Goal: Complete application form

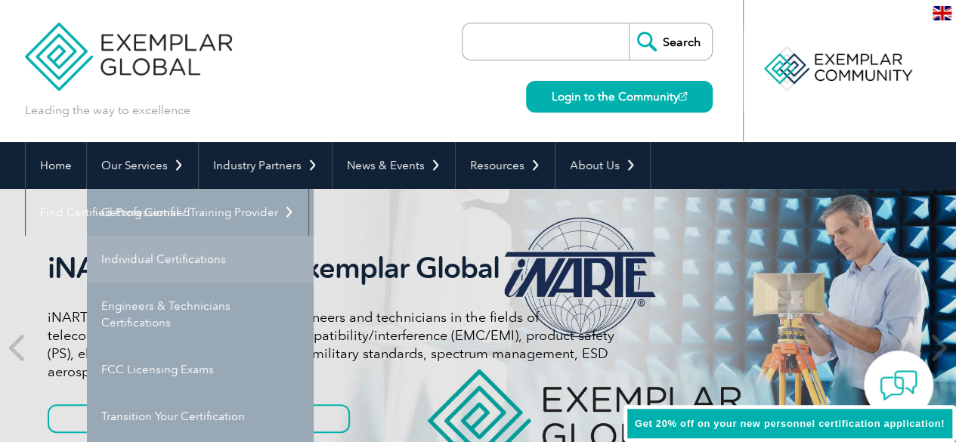
click at [153, 269] on link "Individual Certifications" at bounding box center [200, 259] width 227 height 47
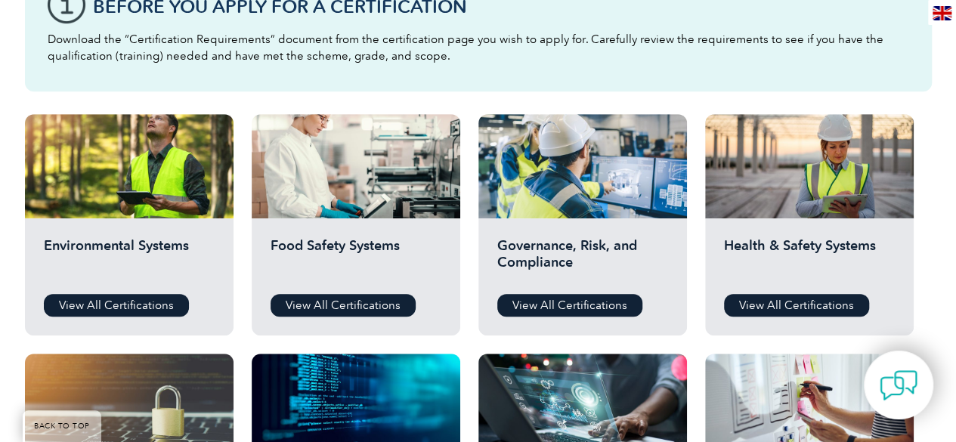
scroll to position [465, 0]
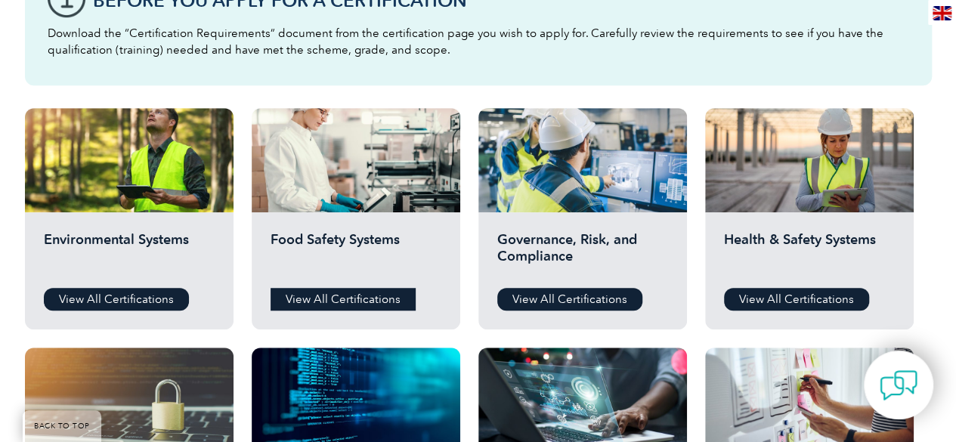
click at [391, 302] on link "View All Certifications" at bounding box center [343, 299] width 145 height 23
click at [611, 299] on link "View All Certifications" at bounding box center [569, 299] width 145 height 23
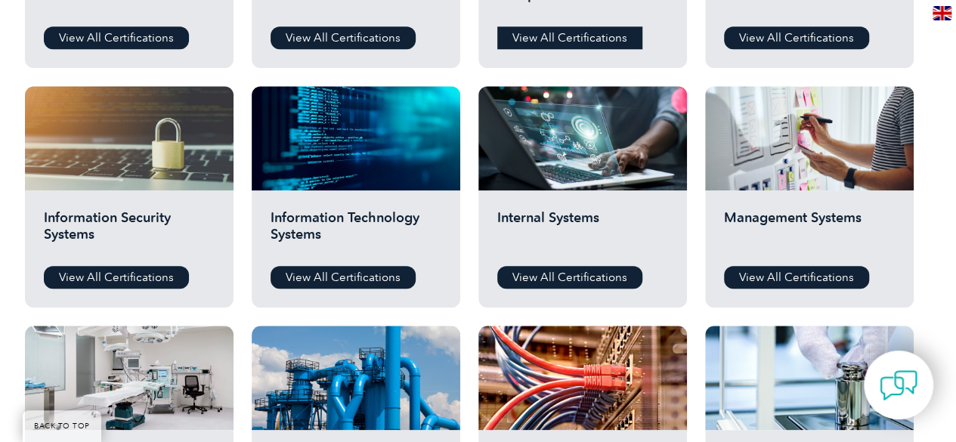
scroll to position [727, 0]
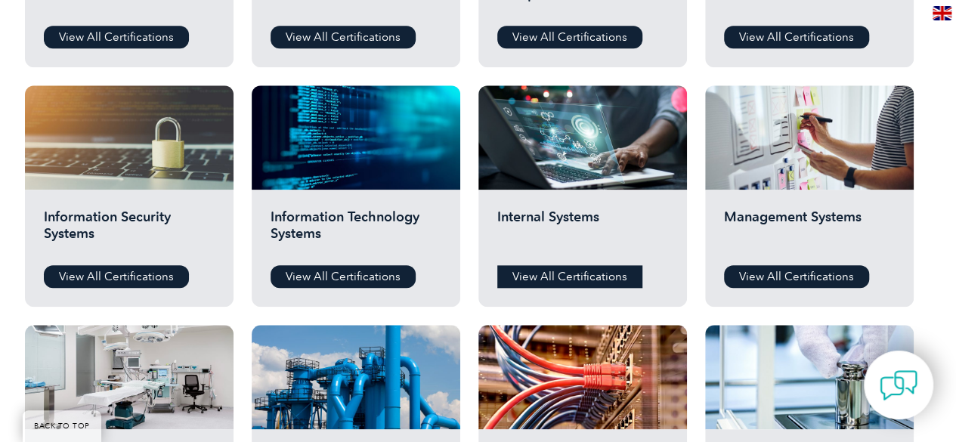
click at [600, 272] on link "View All Certifications" at bounding box center [569, 276] width 145 height 23
click at [829, 283] on link "View All Certifications" at bounding box center [796, 276] width 145 height 23
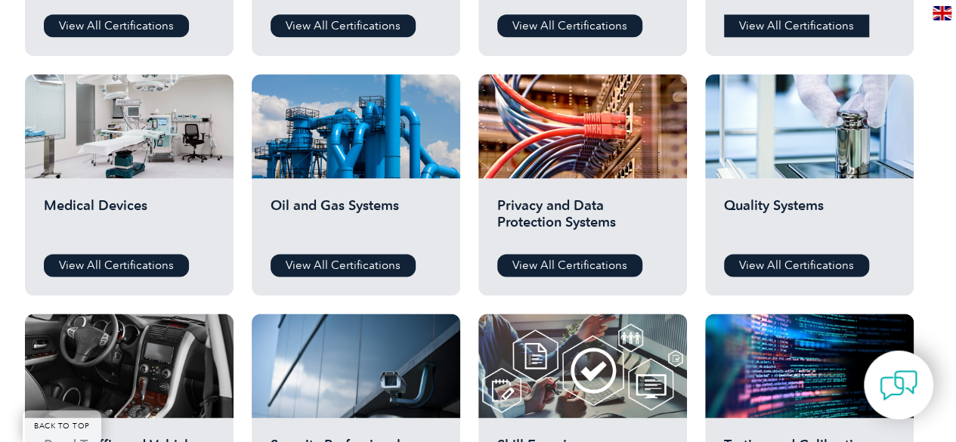
scroll to position [1046, 0]
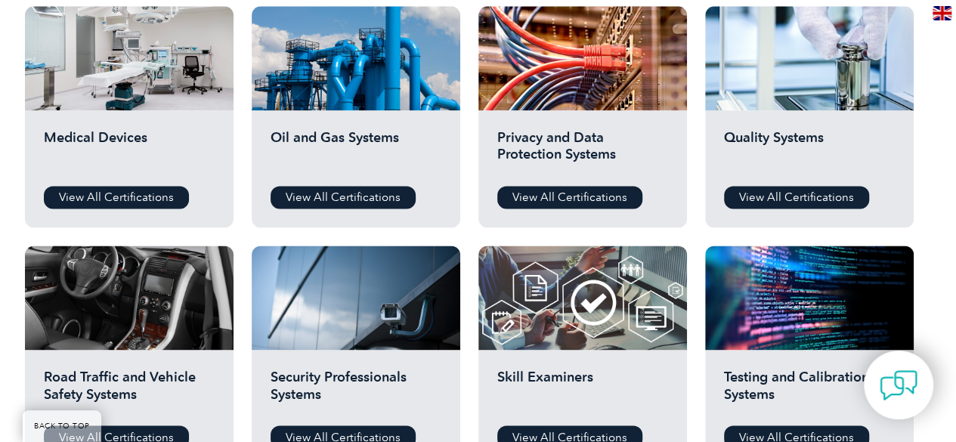
click at [363, 141] on h2 "Oil and Gas Systems" at bounding box center [356, 151] width 171 height 45
click at [365, 207] on link "View All Certifications" at bounding box center [343, 197] width 145 height 23
click at [379, 203] on link "View All Certifications" at bounding box center [343, 197] width 145 height 23
click at [828, 201] on link "View All Certifications" at bounding box center [796, 197] width 145 height 23
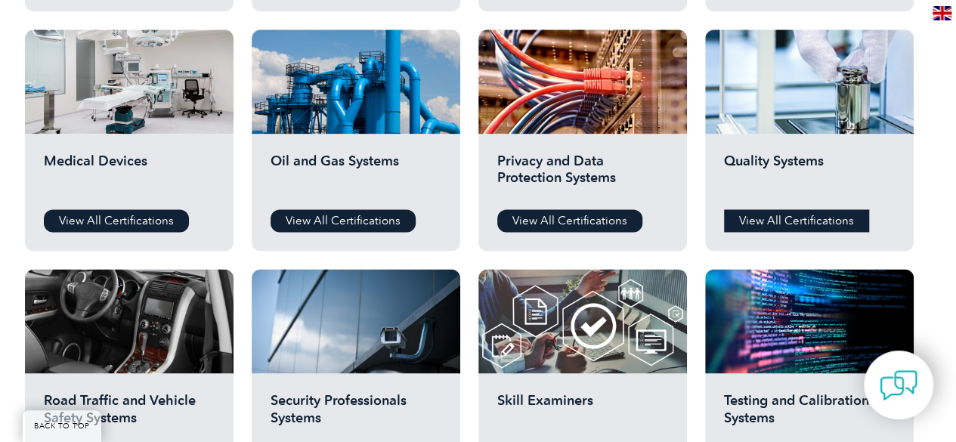
scroll to position [1020, 0]
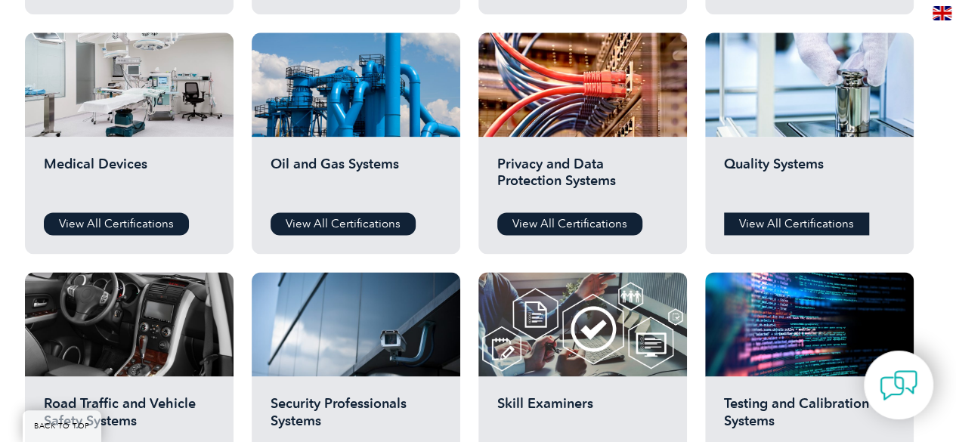
click at [840, 223] on link "View All Certifications" at bounding box center [796, 223] width 145 height 23
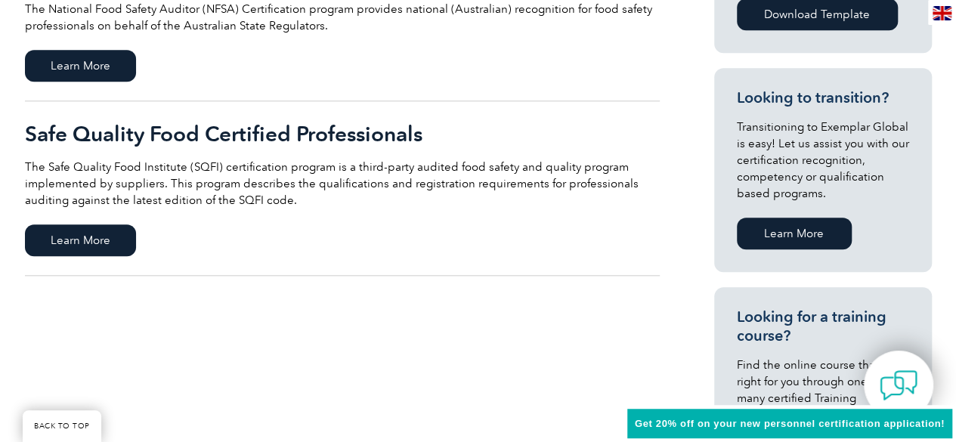
scroll to position [771, 0]
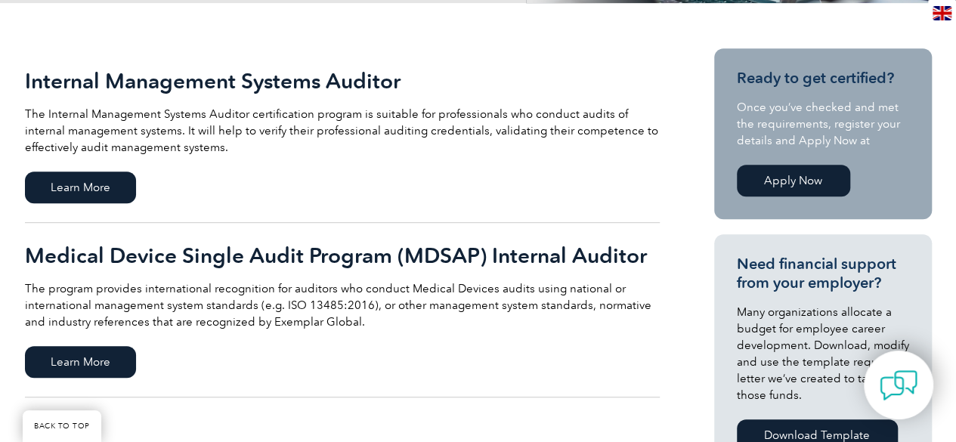
scroll to position [337, 0]
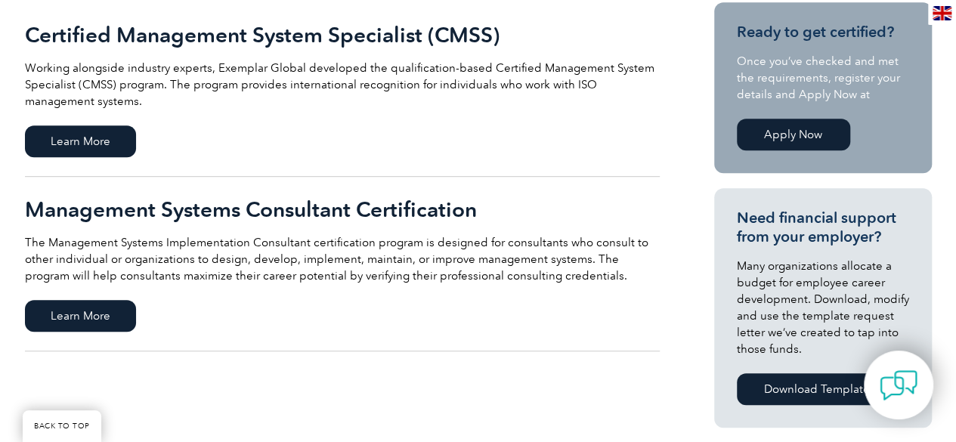
scroll to position [381, 0]
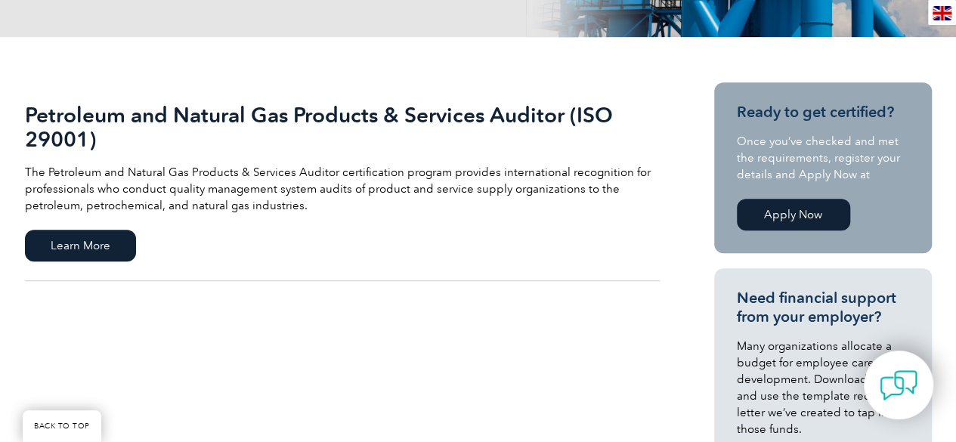
scroll to position [304, 0]
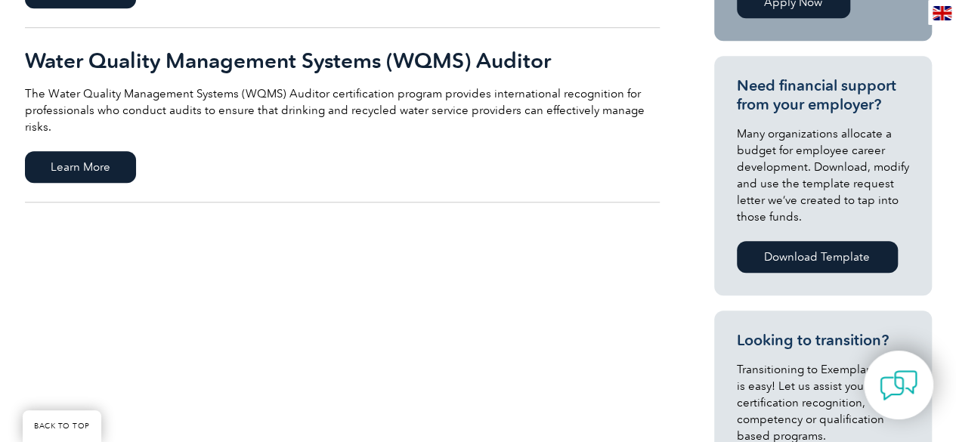
scroll to position [499, 0]
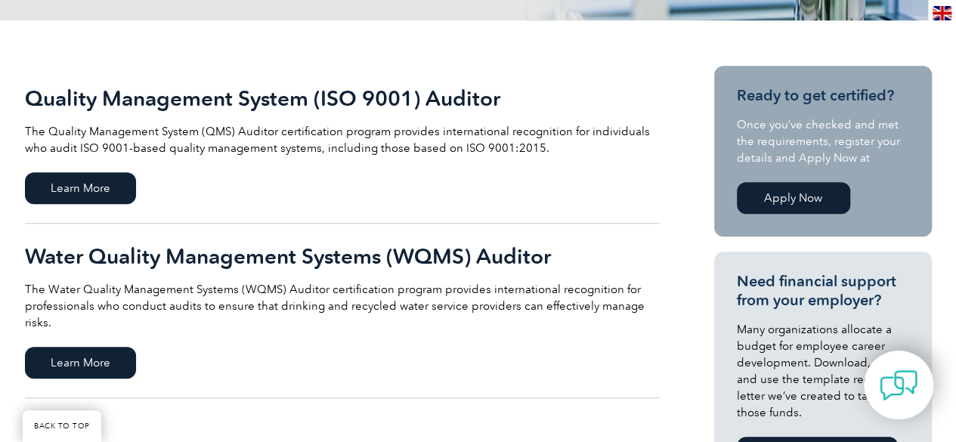
scroll to position [311, 0]
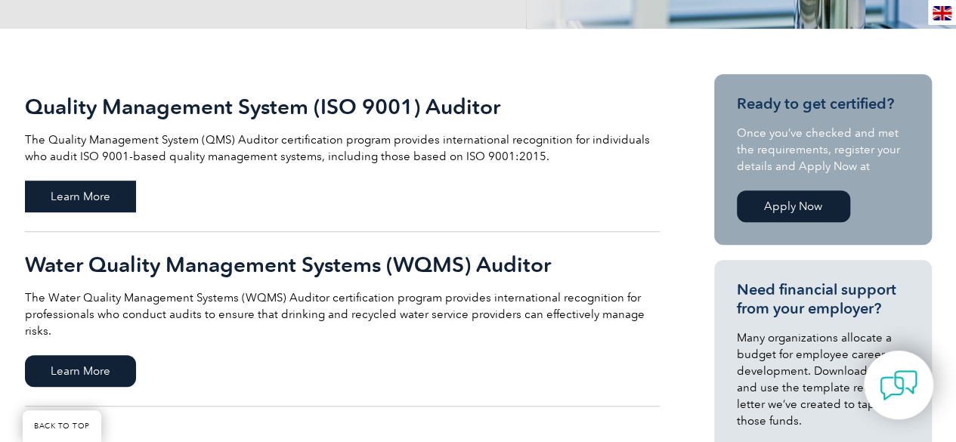
click at [110, 195] on span "Learn More" at bounding box center [80, 197] width 111 height 32
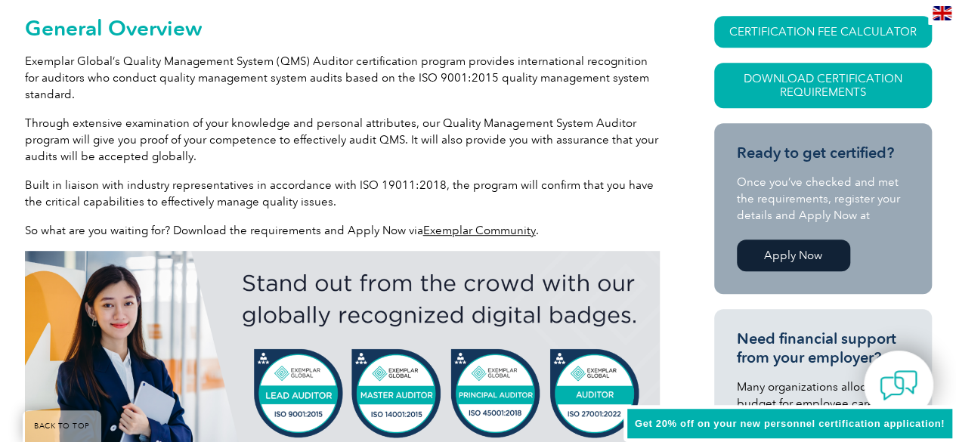
scroll to position [364, 0]
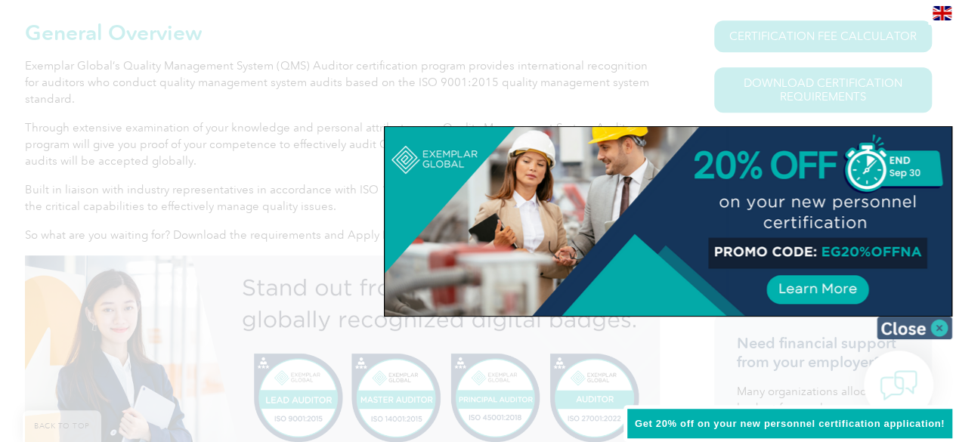
click at [904, 333] on img at bounding box center [915, 328] width 76 height 23
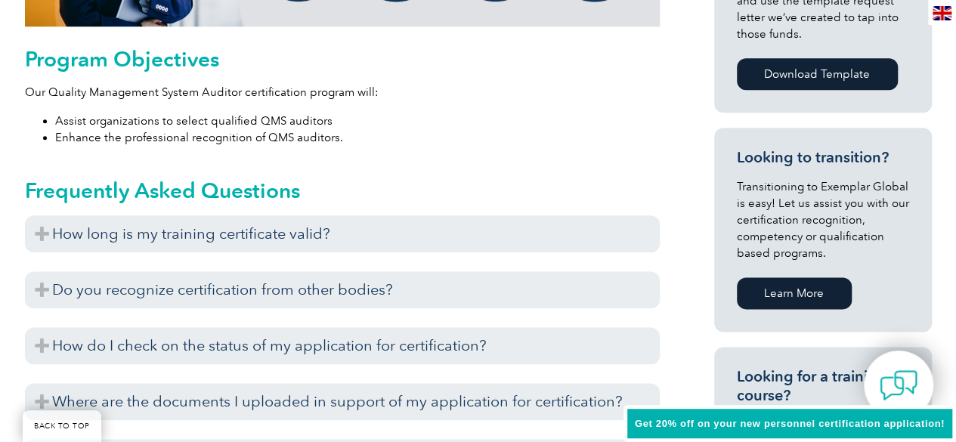
scroll to position [804, 0]
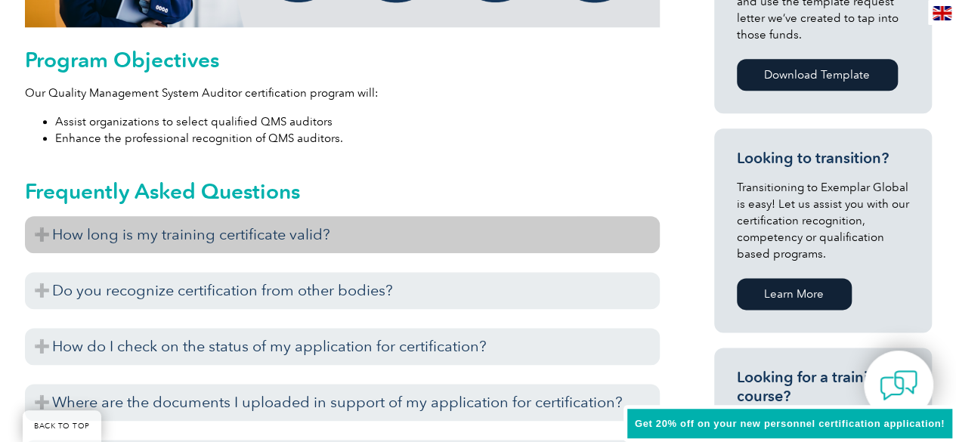
click at [51, 230] on h3 "How long is my training certificate valid?" at bounding box center [342, 234] width 635 height 37
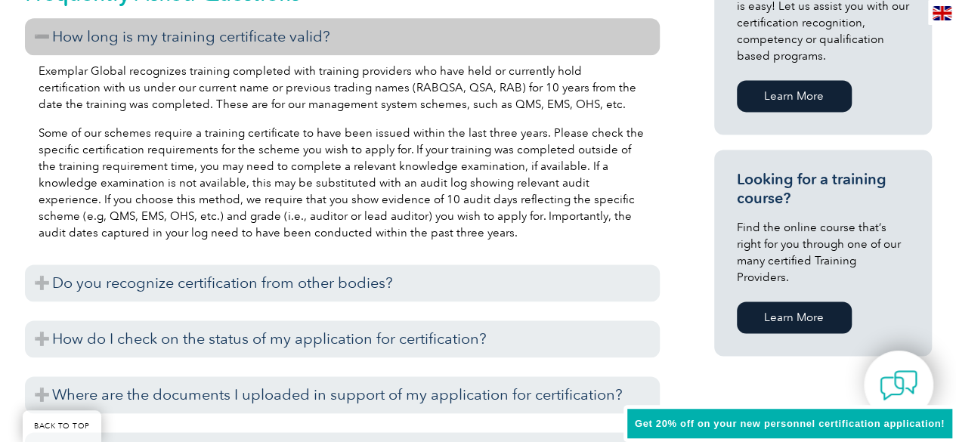
scroll to position [1005, 0]
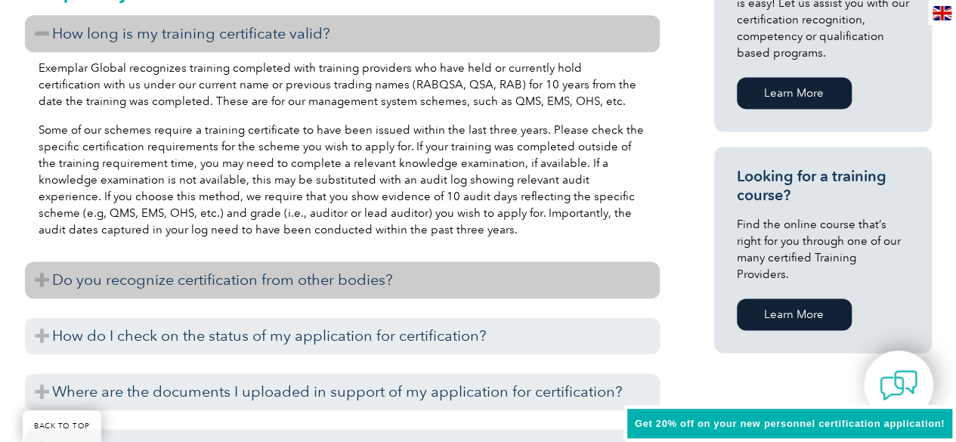
click at [62, 286] on h3 "Do you recognize certification from other bodies?" at bounding box center [342, 279] width 635 height 37
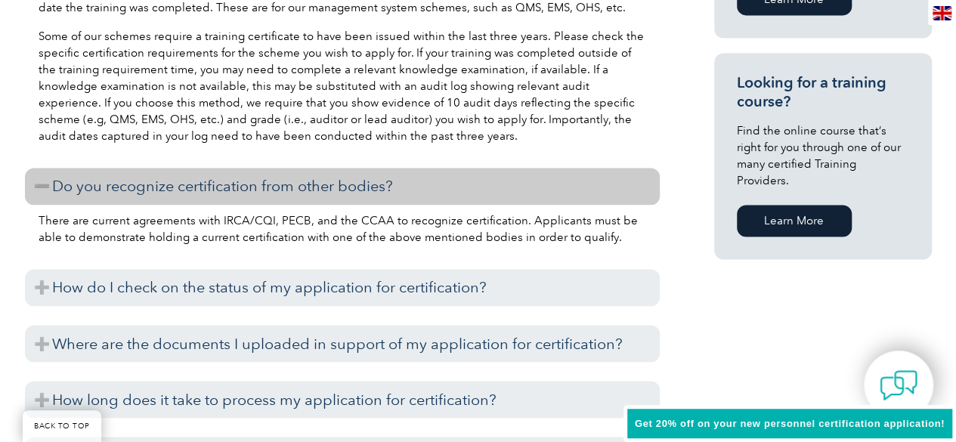
scroll to position [1103, 0]
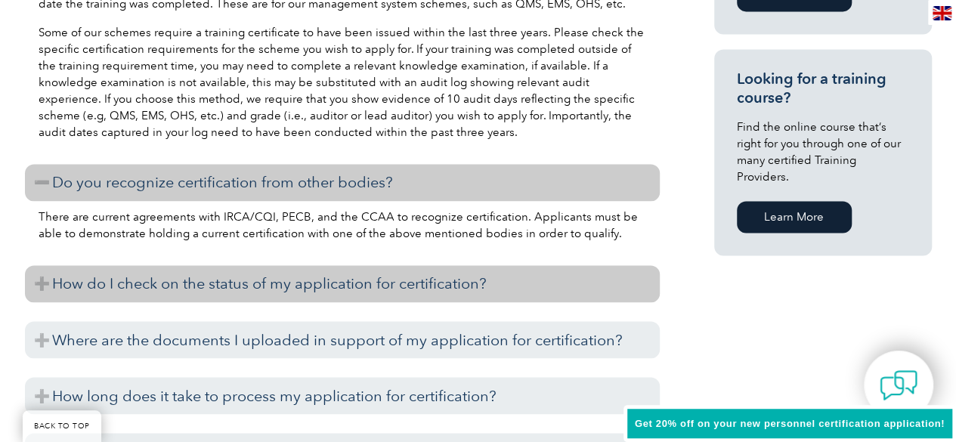
click at [54, 298] on h3 "How do I check on the status of my application for certification?" at bounding box center [342, 283] width 635 height 37
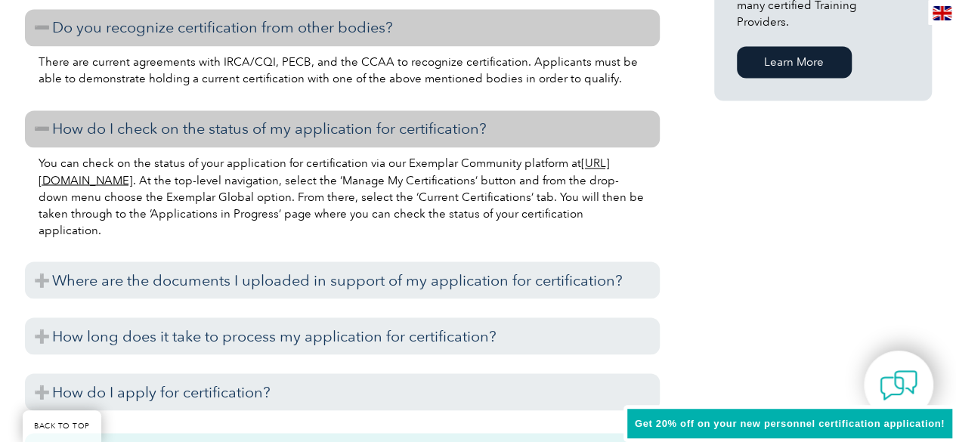
scroll to position [1261, 0]
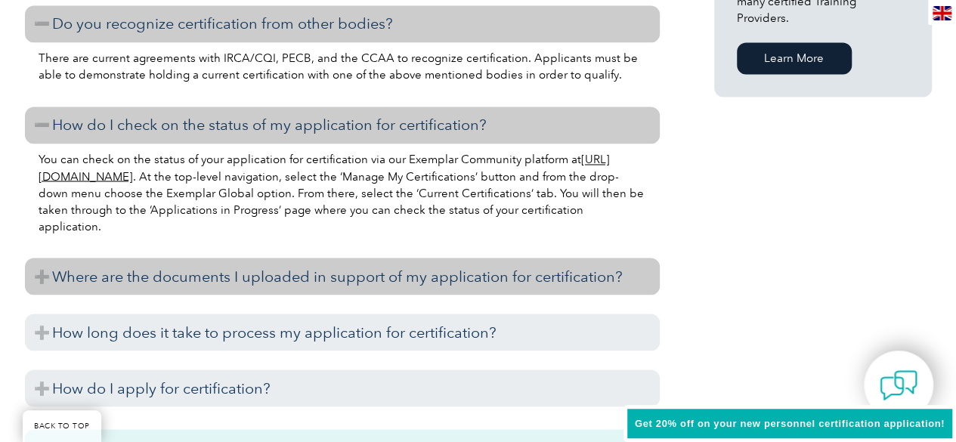
click at [54, 282] on h3 "Where are the documents I uploaded in support of my application for certificati…" at bounding box center [342, 276] width 635 height 37
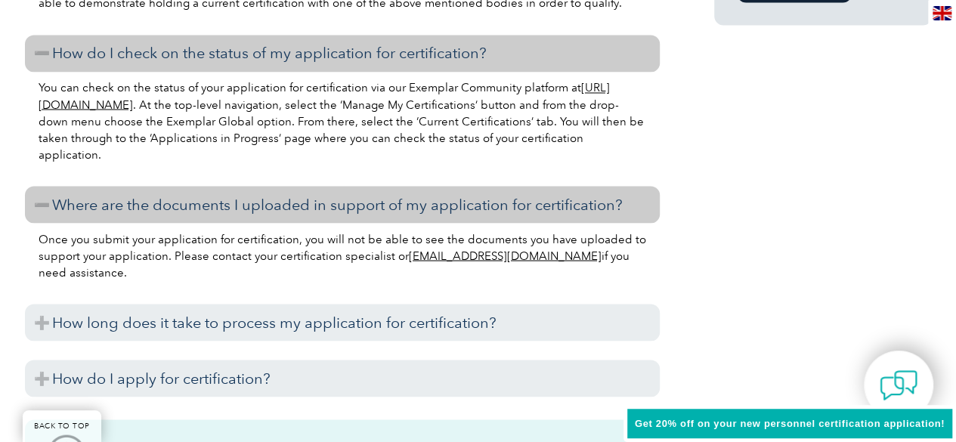
scroll to position [1394, 0]
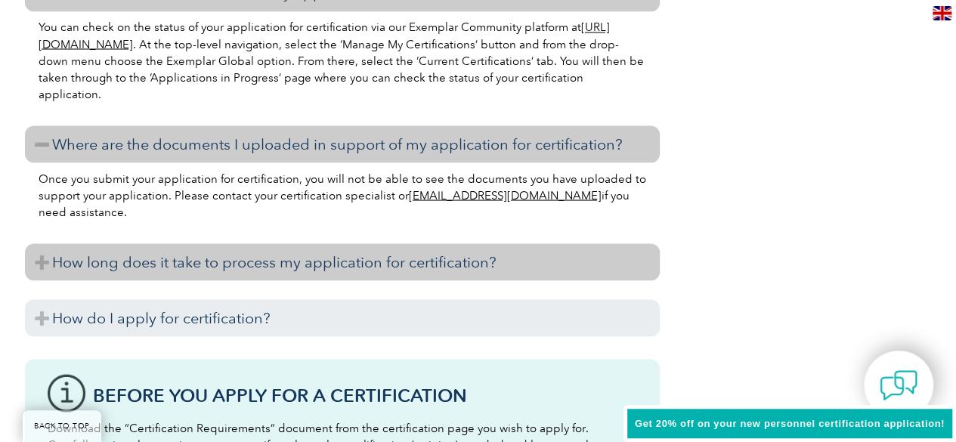
click at [57, 272] on h3 "How long does it take to process my application for certification?" at bounding box center [342, 261] width 635 height 37
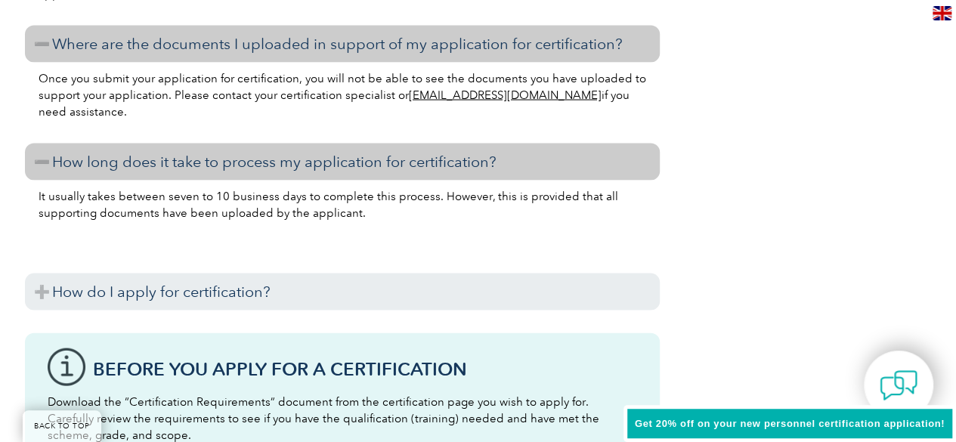
scroll to position [1512, 0]
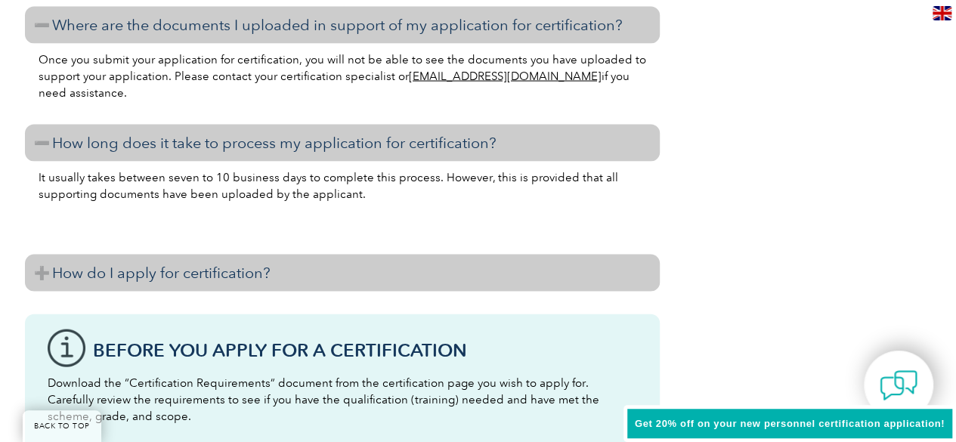
click at [61, 280] on h3 "How do I apply for certification?" at bounding box center [342, 273] width 635 height 37
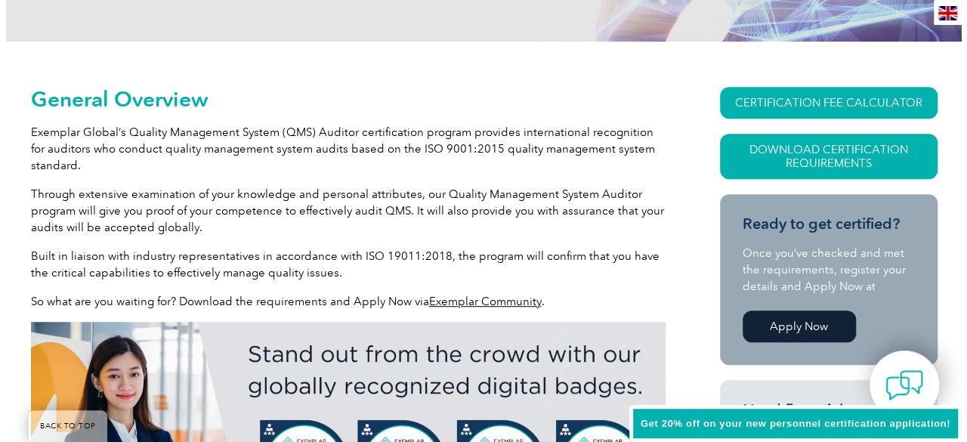
scroll to position [292, 0]
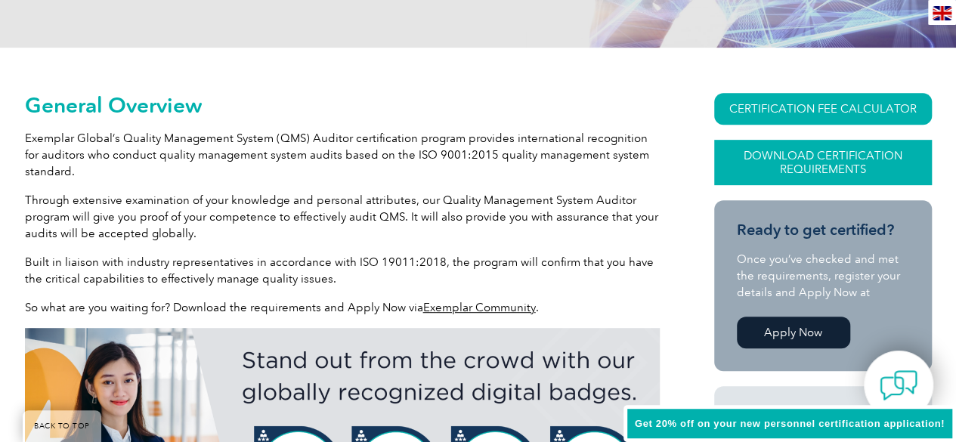
click at [857, 171] on link "Download Certification Requirements" at bounding box center [823, 162] width 218 height 45
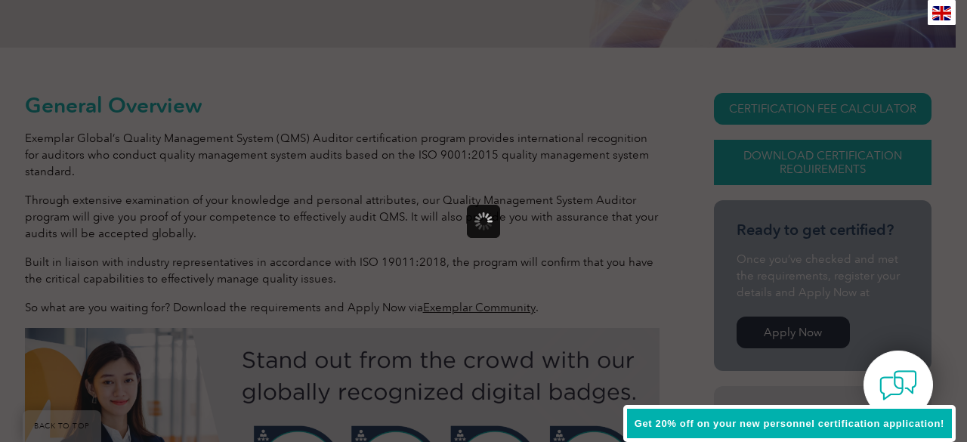
scroll to position [0, 0]
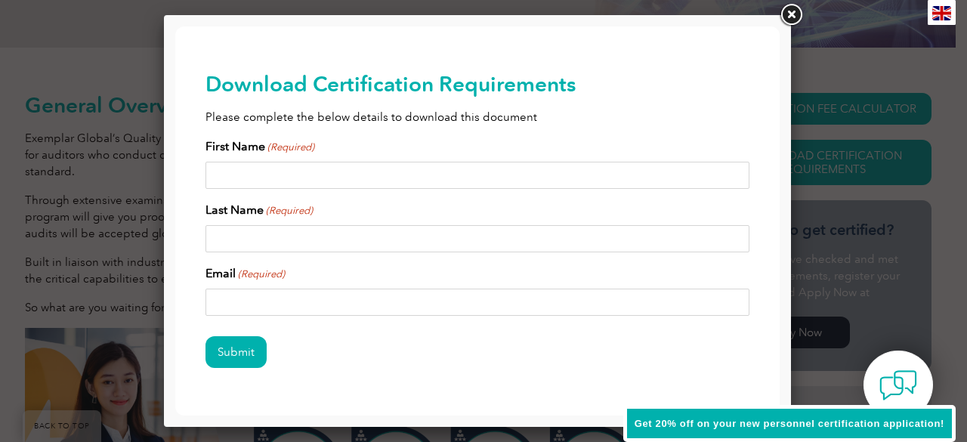
click at [268, 173] on input "First Name (Required)" at bounding box center [478, 175] width 544 height 27
type input "[DEMOGRAPHIC_DATA]"
click at [254, 229] on input "Last Name (Required)" at bounding box center [478, 238] width 544 height 27
type input "Nyabera"
click at [240, 296] on input "Email (Required)" at bounding box center [478, 302] width 544 height 27
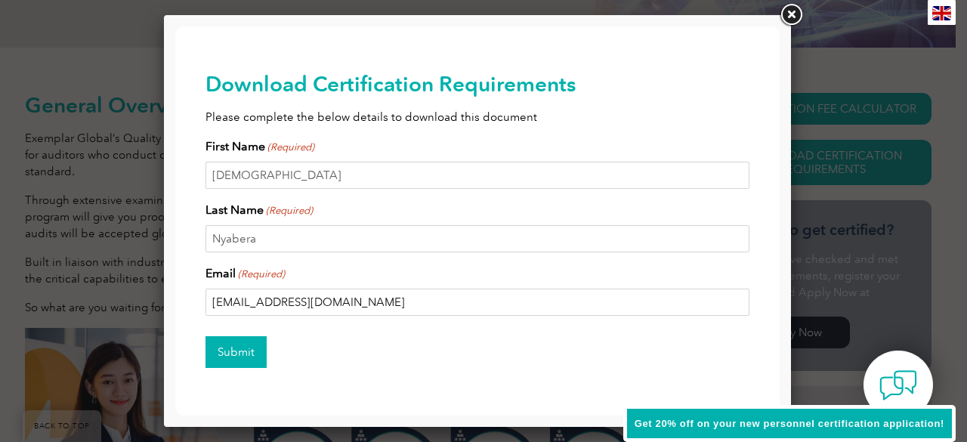
type input "[EMAIL_ADDRESS][DOMAIN_NAME]"
click at [239, 351] on input "Submit" at bounding box center [236, 352] width 61 height 32
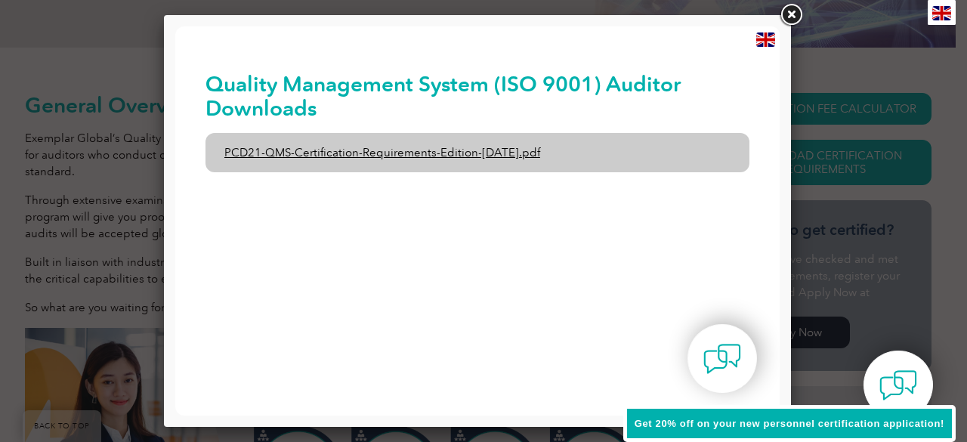
click at [372, 150] on link "PCD21-QMS-Certification-Requirements-Edition-[DATE].pdf" at bounding box center [478, 152] width 544 height 39
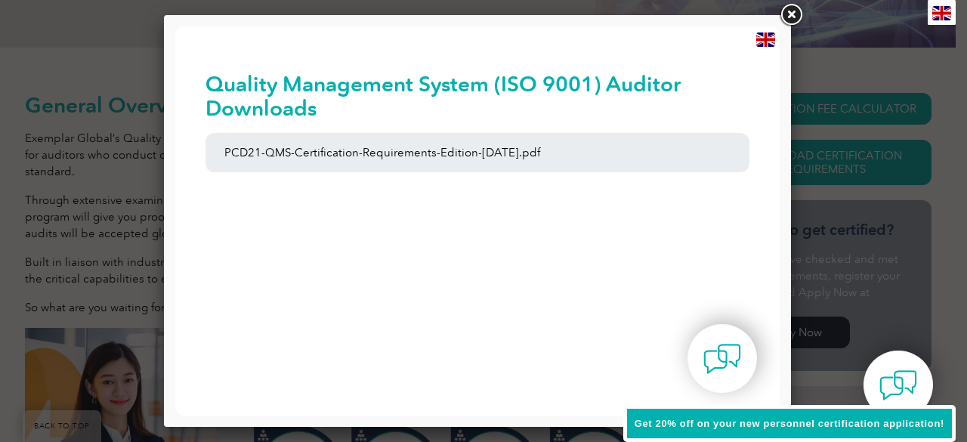
click at [780, 418] on span "Get 20% off on your new personnel certification application!" at bounding box center [790, 423] width 310 height 11
click at [795, 17] on link at bounding box center [791, 15] width 27 height 27
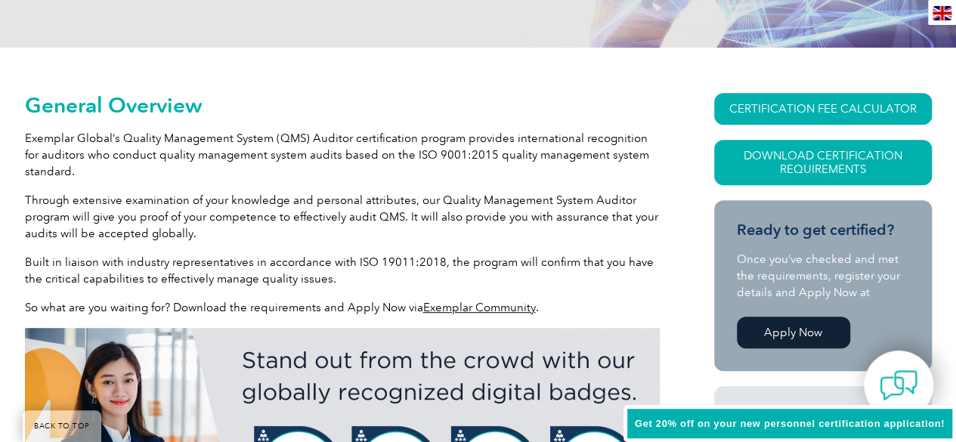
click at [837, 425] on span "Get 20% off on your new personnel certification application!" at bounding box center [790, 423] width 310 height 11
click at [828, 419] on span "Get 20% off on your new personnel certification application!" at bounding box center [790, 423] width 310 height 11
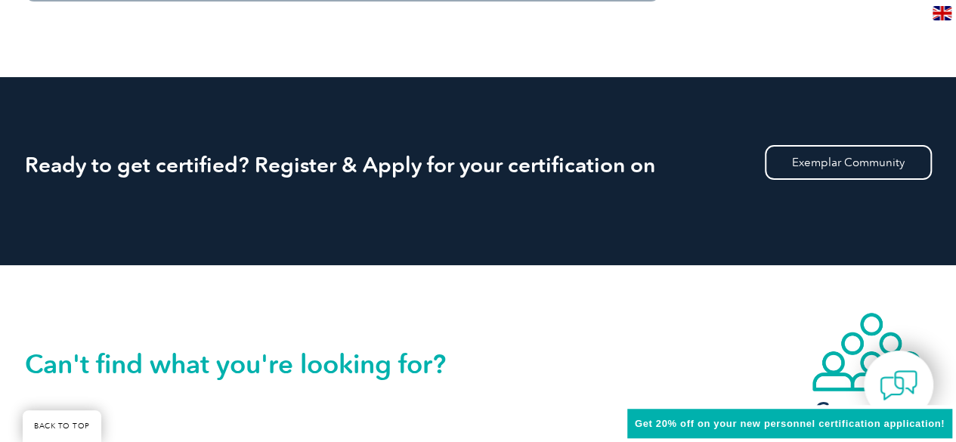
scroll to position [3003, 0]
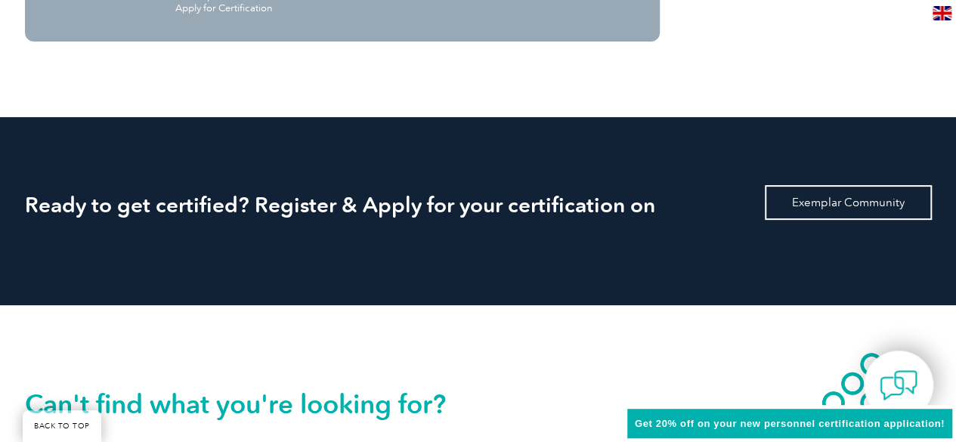
click at [835, 215] on link "Exemplar Community" at bounding box center [848, 202] width 167 height 35
click at [802, 423] on span "Get 20% off on your new personnel certification application!" at bounding box center [790, 423] width 310 height 11
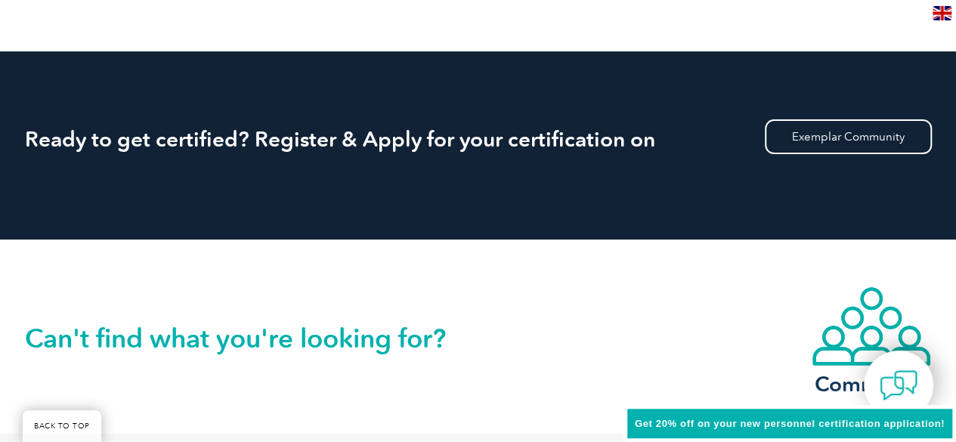
scroll to position [3052, 0]
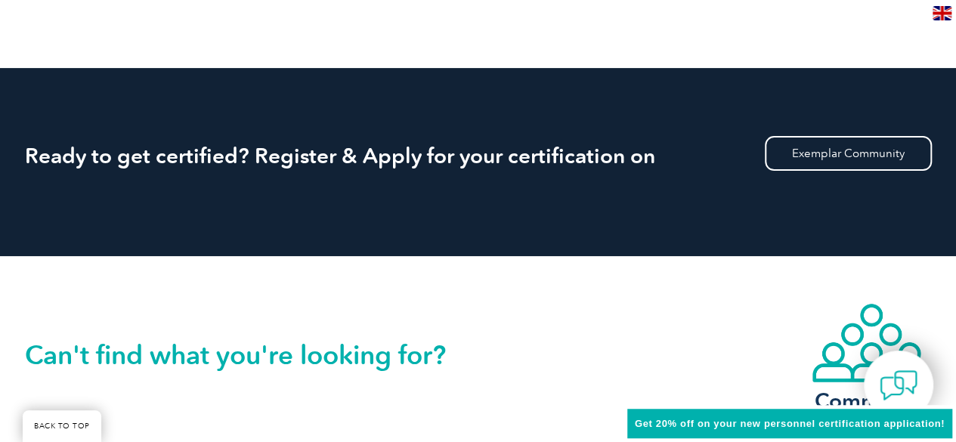
click at [930, 420] on span "Get 20% off on your new personnel certification application!" at bounding box center [790, 423] width 310 height 11
click at [920, 435] on div "Get 20% off on your new personnel certification application!" at bounding box center [790, 424] width 333 height 38
click at [907, 391] on img at bounding box center [898, 385] width 45 height 45
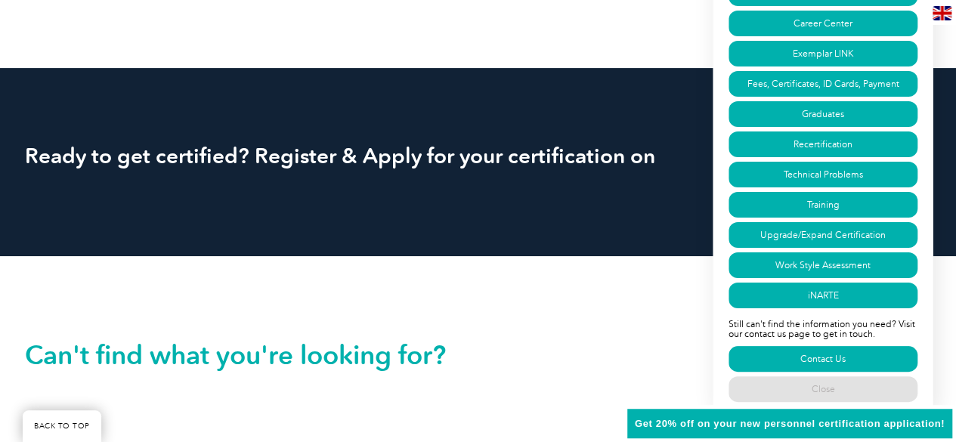
click at [917, 441] on div "Get 20% off on your new personnel certification application!" at bounding box center [790, 424] width 333 height 38
click at [910, 432] on div "Get 20% off on your new personnel certification application!" at bounding box center [790, 424] width 333 height 38
click at [924, 435] on div "Get 20% off on your new personnel certification application!" at bounding box center [790, 424] width 333 height 38
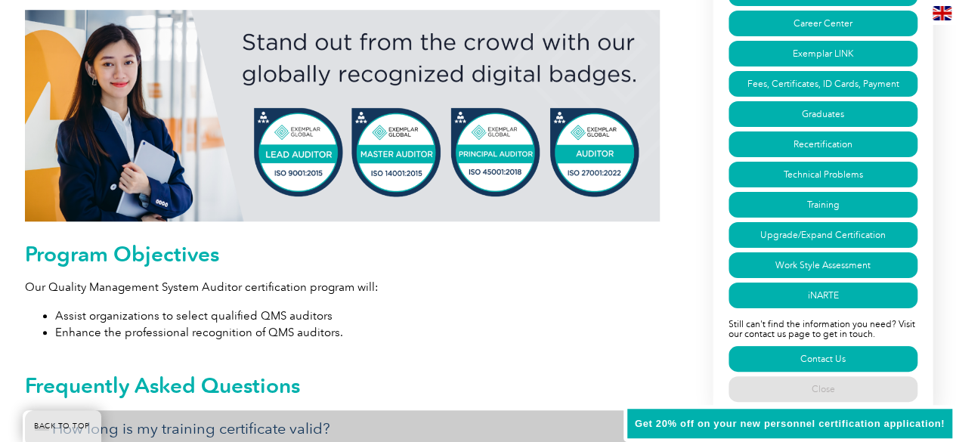
scroll to position [0, 0]
